Goal: Find specific page/section: Find specific page/section

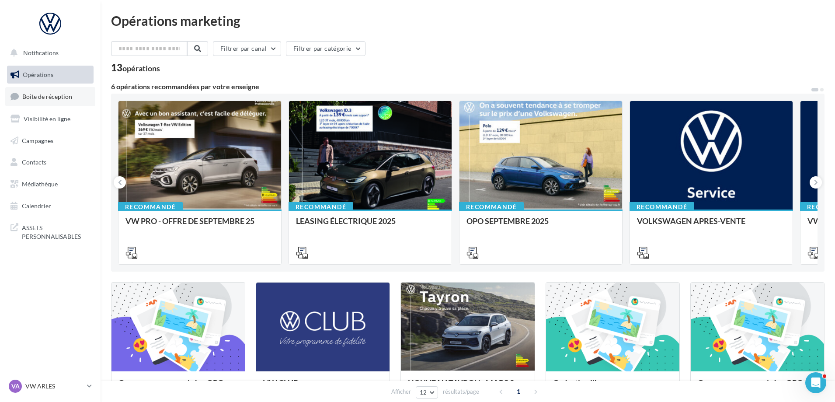
click at [69, 89] on link "Boîte de réception" at bounding box center [50, 96] width 90 height 19
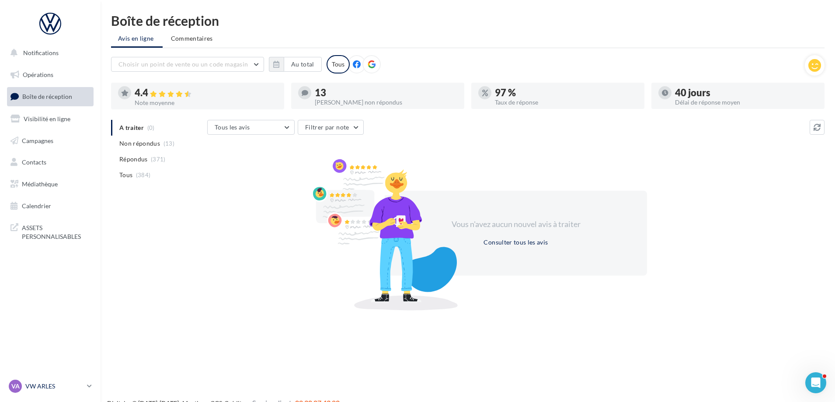
click at [81, 382] on p "VW ARLES" at bounding box center [54, 386] width 58 height 9
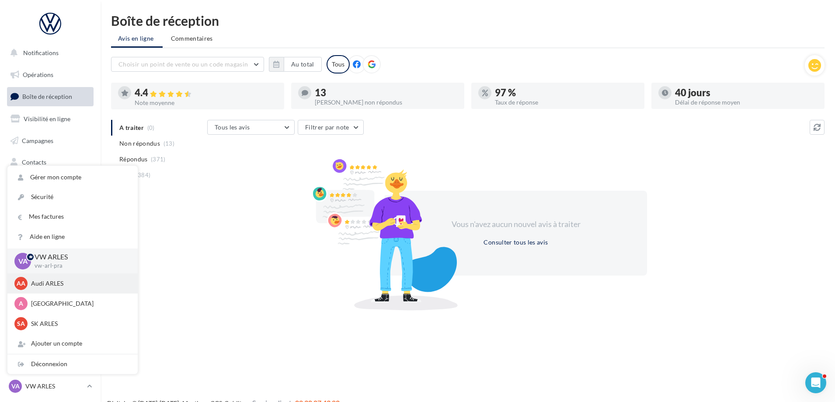
click at [52, 281] on p "Audi ARLES" at bounding box center [79, 283] width 96 height 9
